Goal: Use online tool/utility: Use online tool/utility

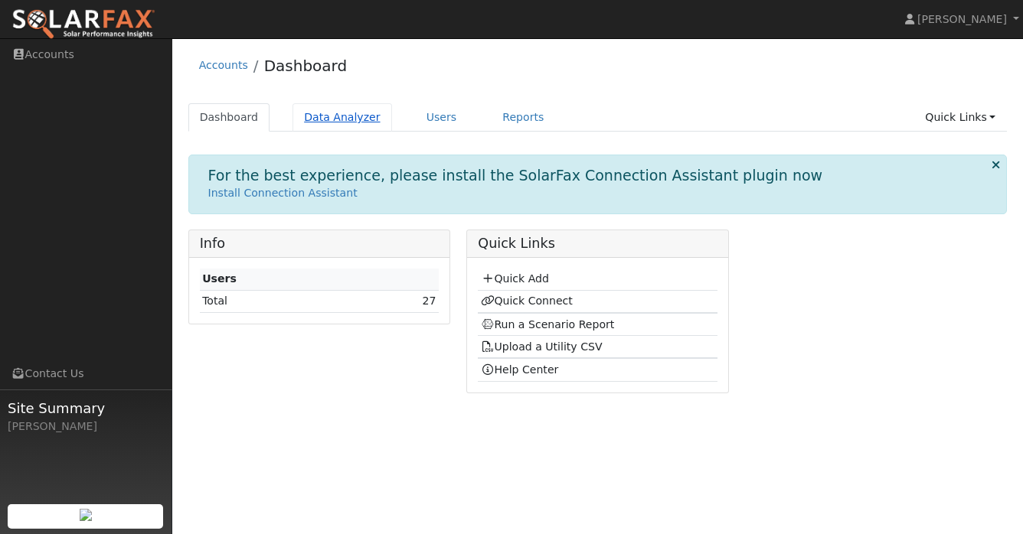
click at [320, 117] on link "Data Analyzer" at bounding box center [342, 117] width 100 height 28
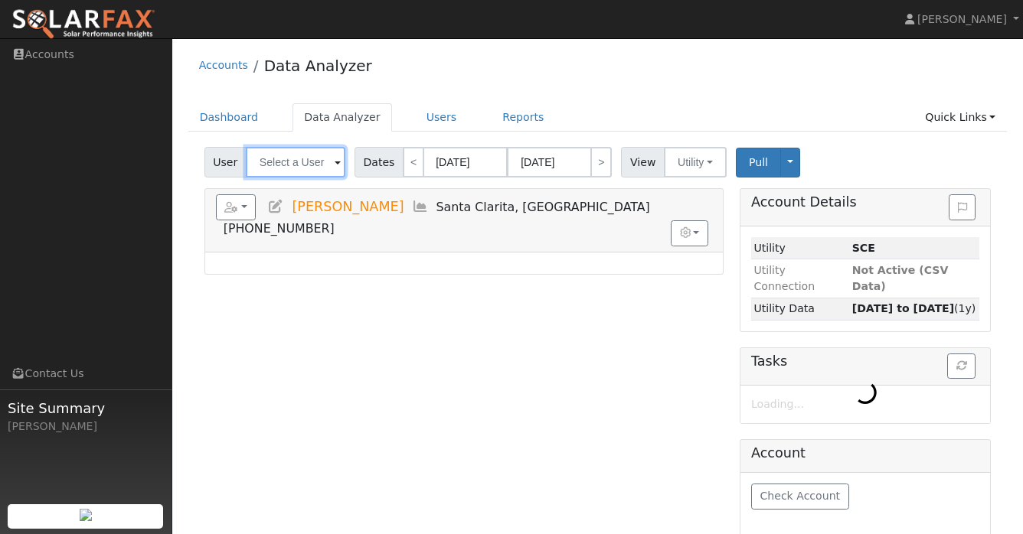
type input "[PERSON_NAME]"
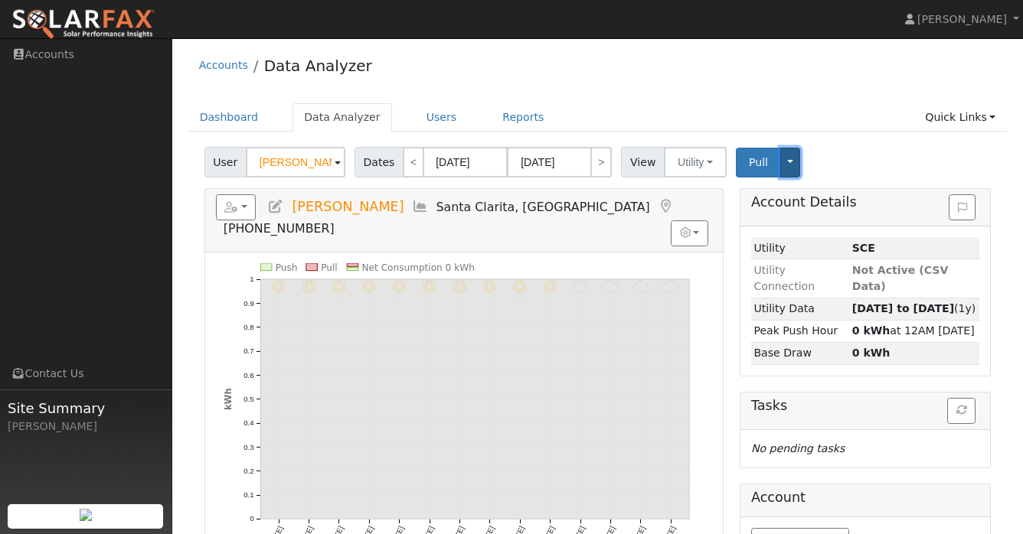
click at [780, 161] on button "Toggle Dropdown" at bounding box center [790, 163] width 20 height 30
click at [835, 149] on div "User [PERSON_NAME] Account Default Account Default Account [STREET_ADDRESS] Pri…" at bounding box center [597, 160] width 792 height 36
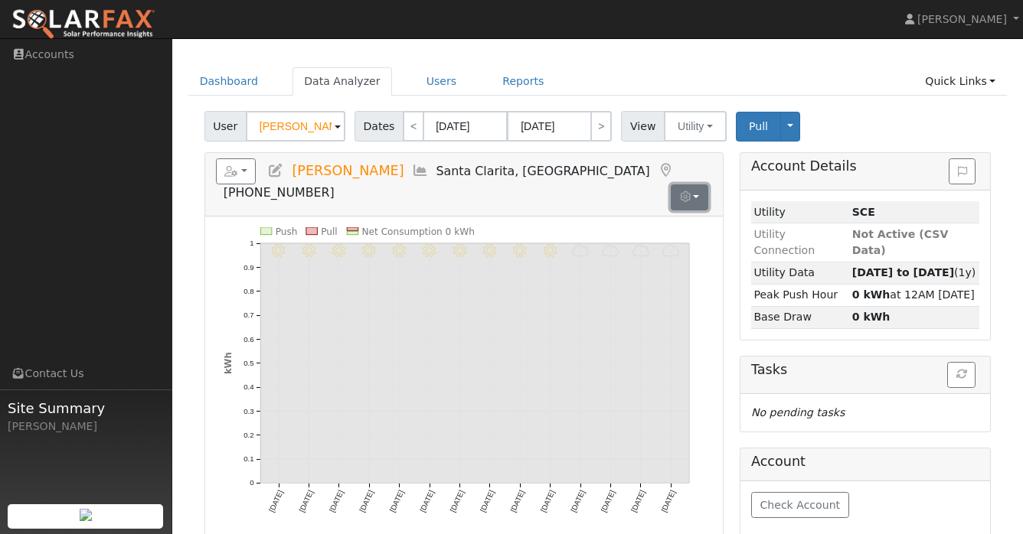
click at [698, 184] on button "button" at bounding box center [690, 197] width 38 height 26
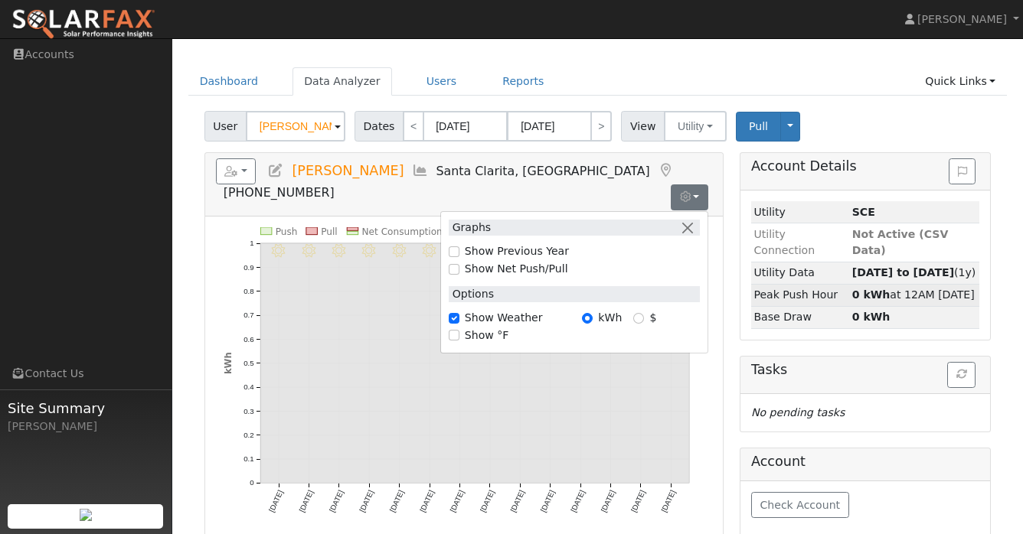
click at [762, 284] on td "Peak Push Hour" at bounding box center [800, 295] width 98 height 22
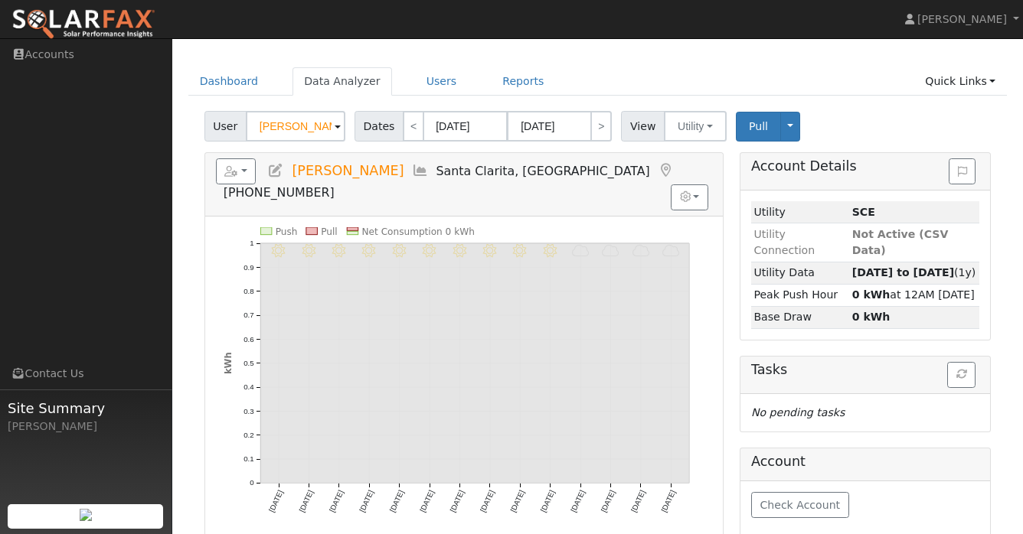
click at [255, 173] on div "Reports Scenario Health Check Energy Audit Account Timeline User Audit Trail In…" at bounding box center [238, 170] width 44 height 15
click at [239, 167] on button "button" at bounding box center [236, 171] width 41 height 26
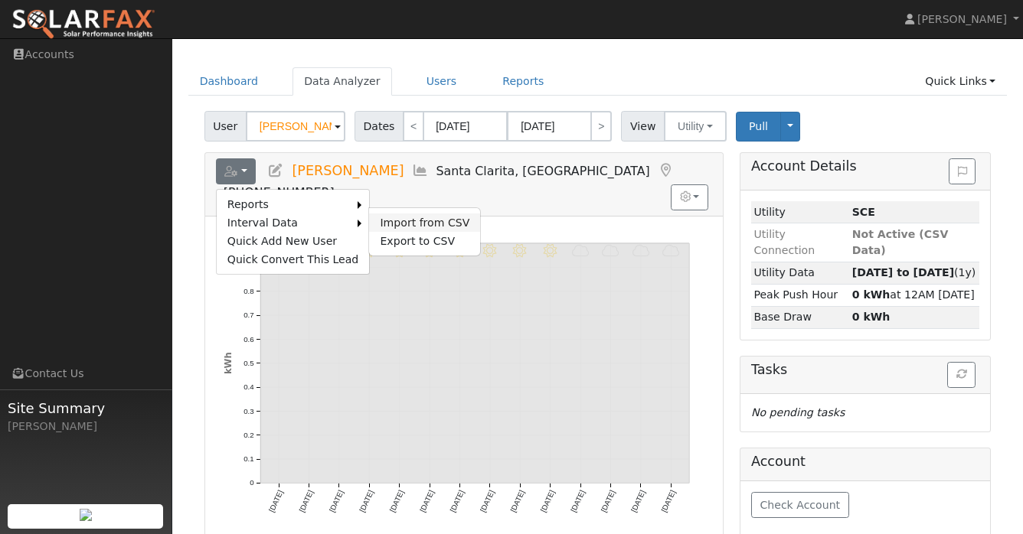
click at [406, 218] on link "Import from CSV" at bounding box center [424, 223] width 111 height 18
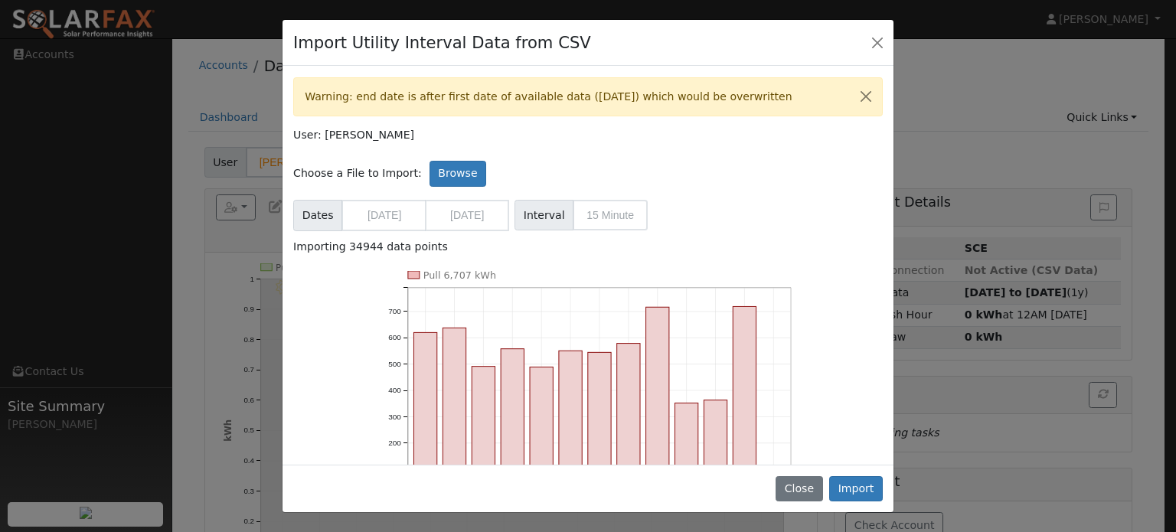
scroll to position [126, 0]
